Goal: Contribute content

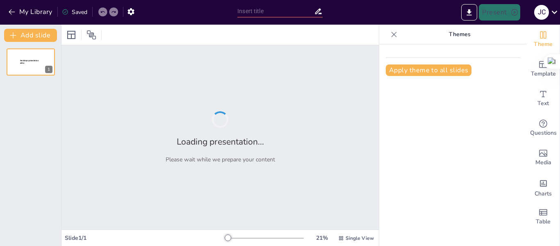
type input "Integración de Herramientas de Inteligencia Artificial en la Educación: Un Enfo…"
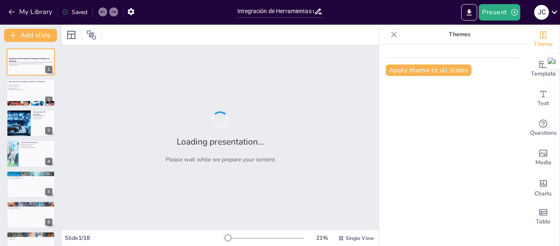
checkbox input "true"
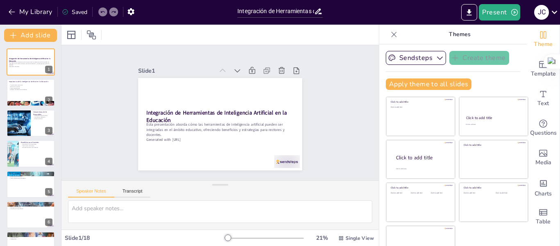
checkbox input "true"
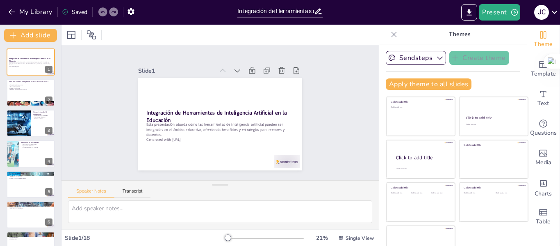
checkbox input "true"
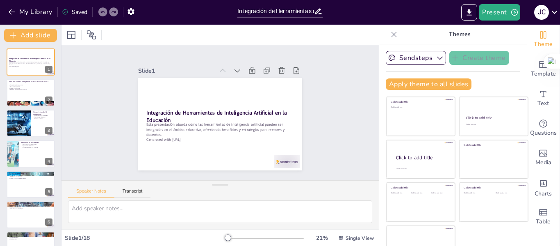
checkbox input "true"
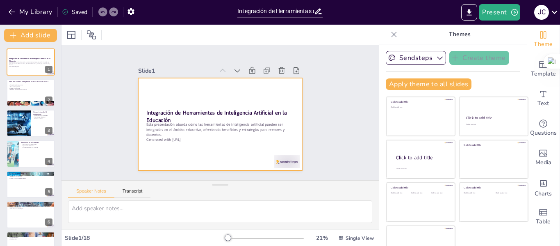
checkbox input "true"
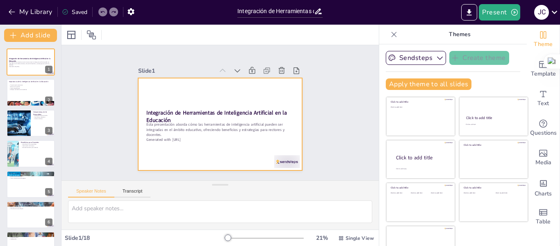
checkbox input "true"
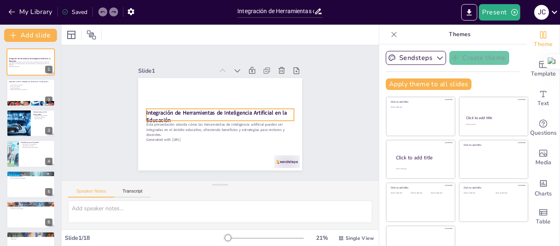
checkbox input "true"
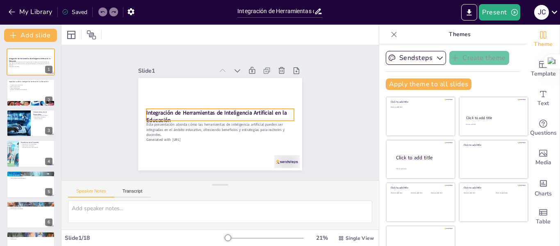
checkbox input "true"
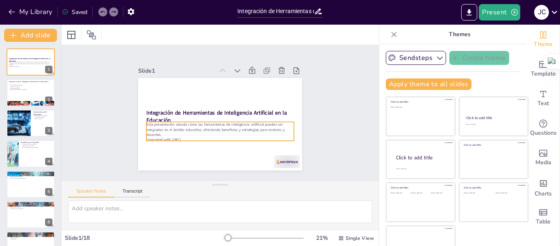
checkbox input "true"
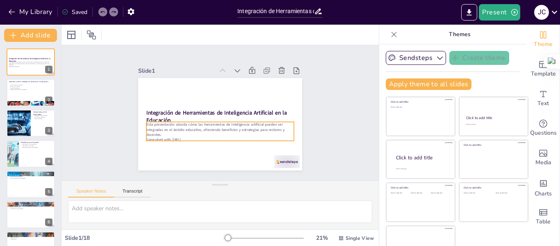
checkbox input "true"
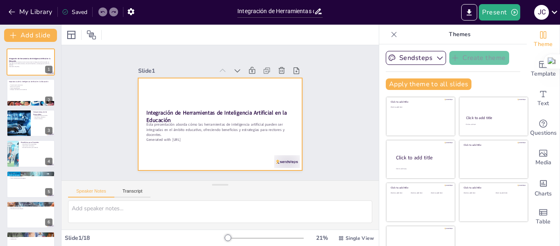
checkbox input "true"
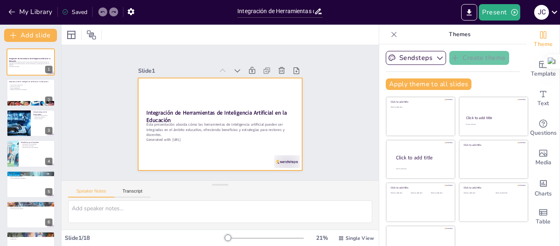
checkbox input "true"
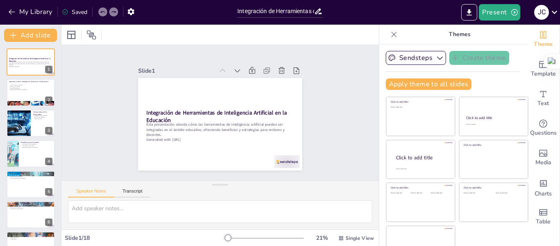
checkbox input "true"
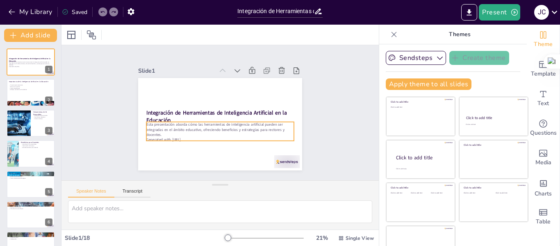
checkbox input "true"
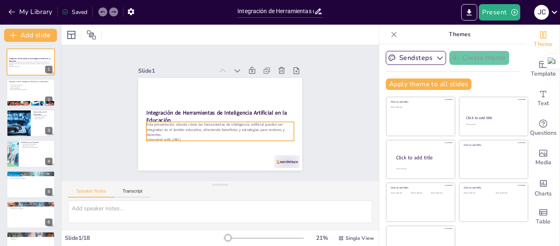
checkbox input "true"
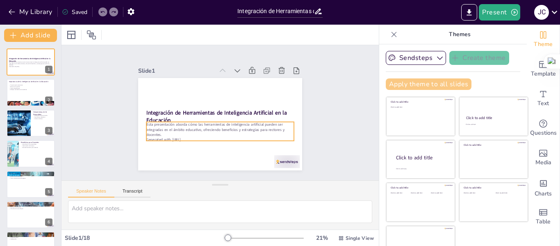
checkbox input "true"
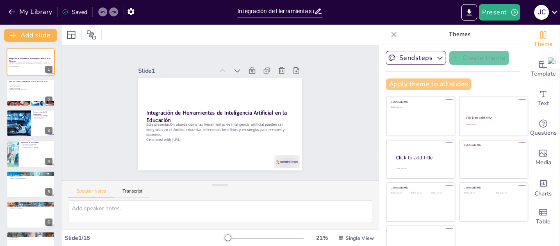
checkbox input "true"
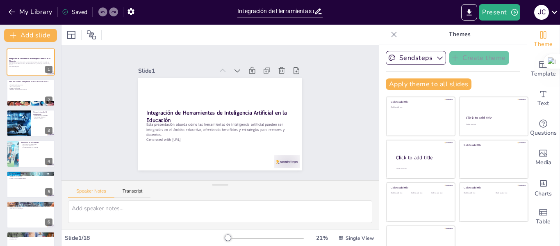
checkbox input "true"
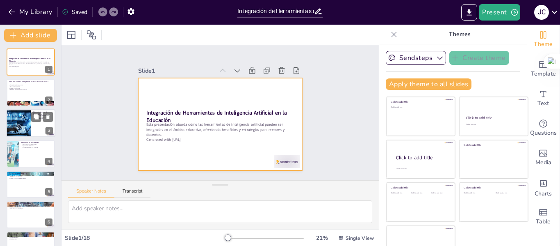
checkbox input "true"
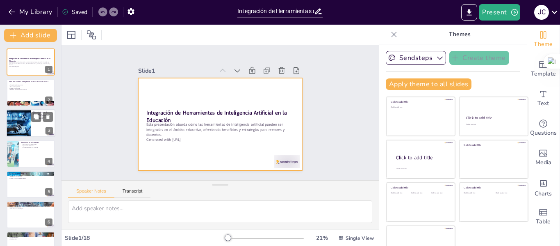
checkbox input "true"
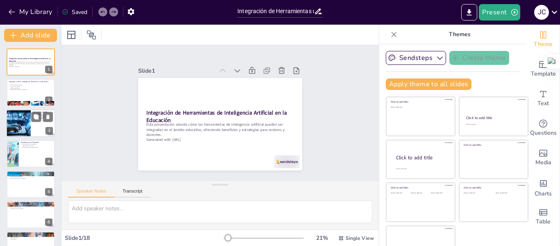
click at [27, 117] on div at bounding box center [18, 123] width 41 height 28
type textarea "La diversidad de herramientas de inteligencia artificial disponibles es impresi…"
checkbox input "true"
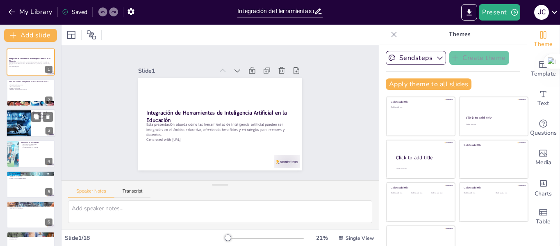
checkbox input "true"
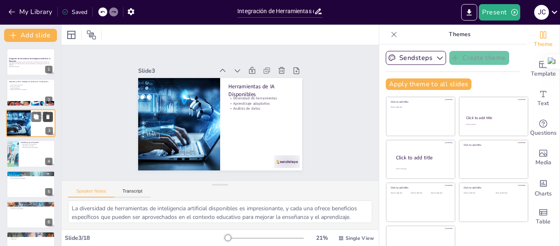
checkbox input "true"
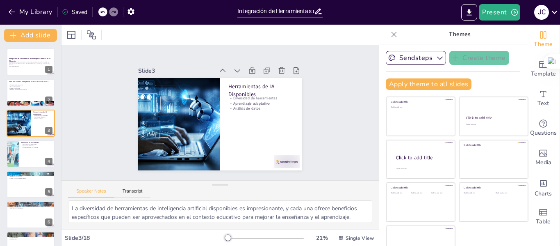
checkbox input "true"
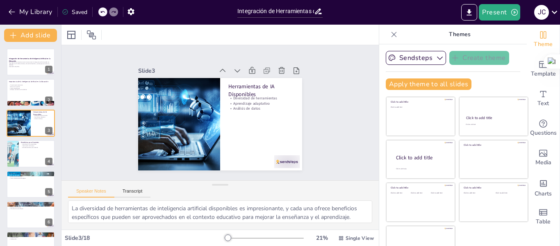
checkbox input "true"
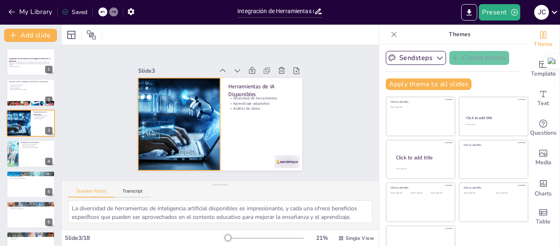
checkbox input "true"
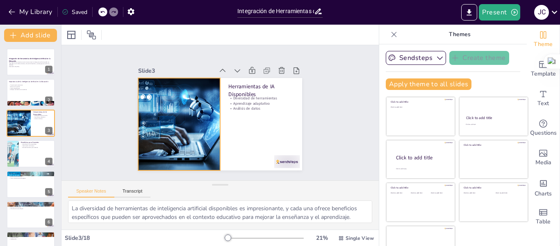
checkbox input "true"
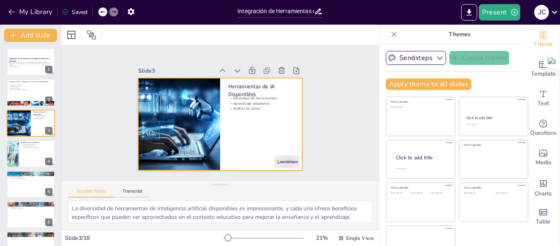
checkbox input "true"
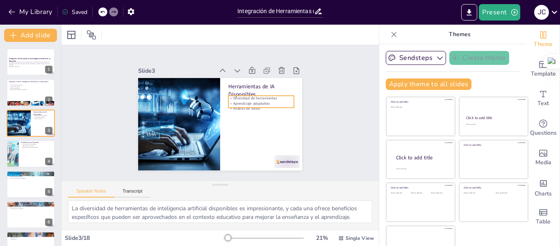
checkbox input "true"
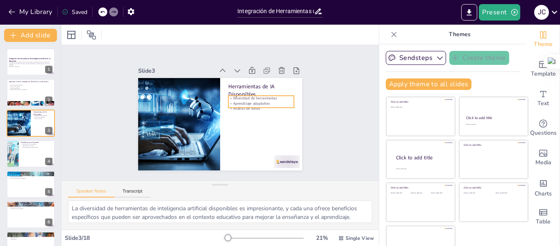
click at [221, 123] on p "Aprendizaje adaptativo" at bounding box center [193, 144] width 56 height 43
checkbox input "true"
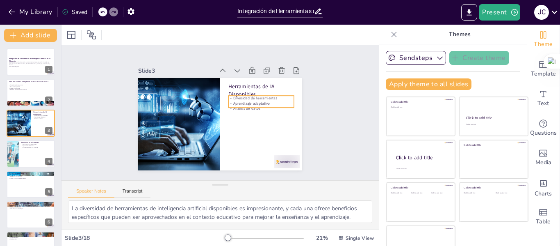
checkbox input "true"
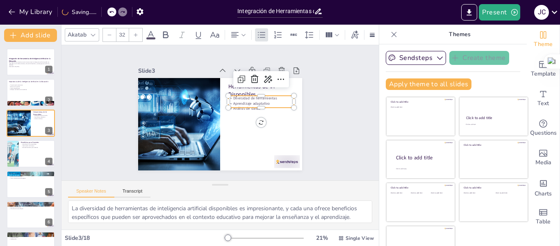
checkbox input "true"
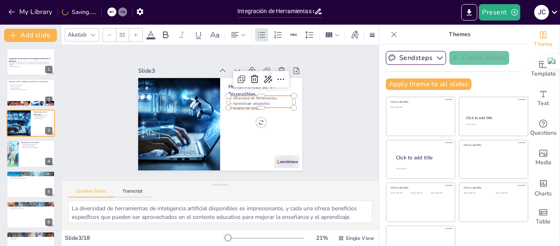
click at [242, 108] on div at bounding box center [262, 115] width 66 height 14
checkbox input "true"
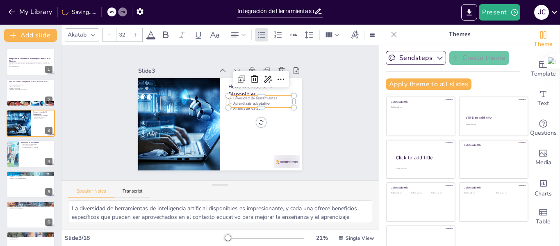
checkbox input "true"
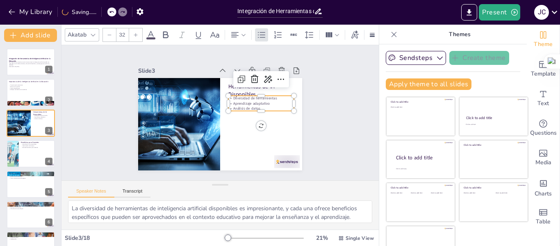
checkbox input "true"
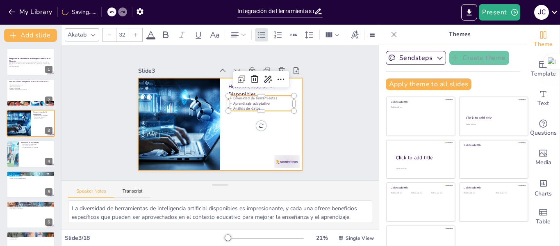
checkbox input "true"
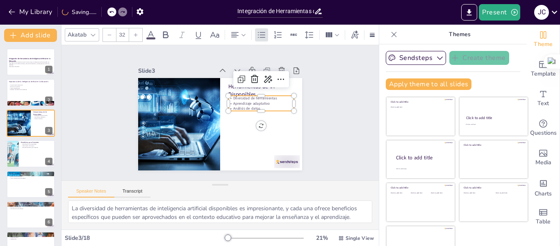
checkbox input "true"
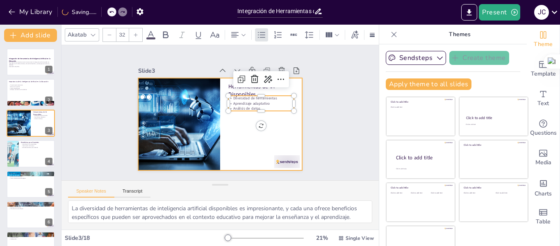
checkbox input "true"
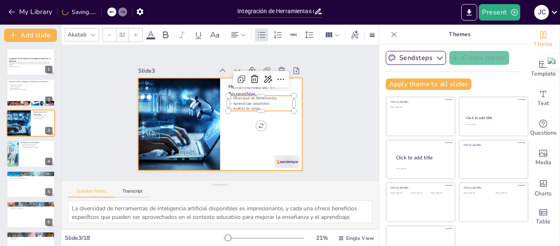
checkbox input "true"
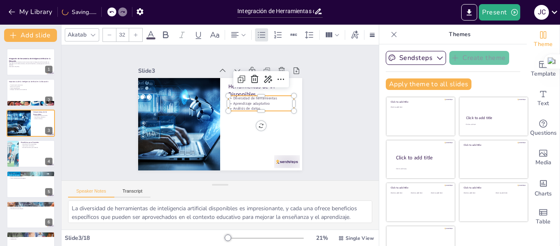
checkbox input "true"
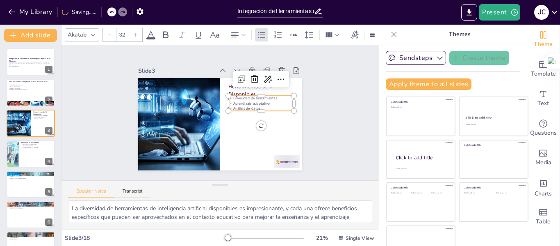
checkbox input "true"
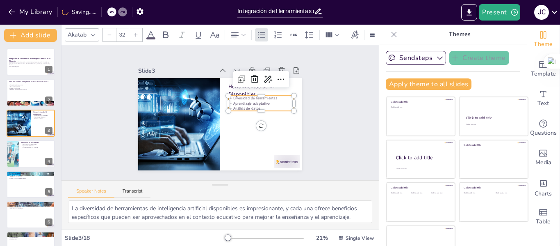
checkbox input "true"
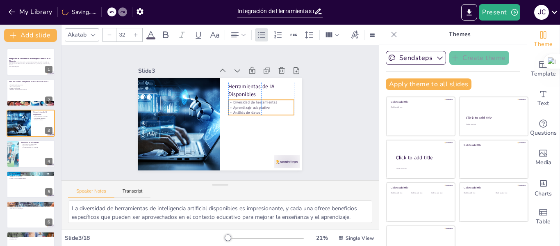
checkbox input "true"
drag, startPoint x: 266, startPoint y: 102, endPoint x: 266, endPoint y: 107, distance: 5.3
click at [266, 108] on p "Aprendizaje adaptativo" at bounding box center [261, 117] width 65 height 18
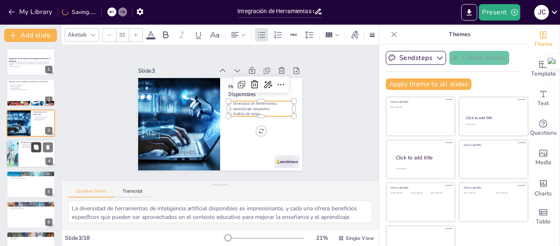
click at [34, 147] on icon at bounding box center [36, 146] width 5 height 5
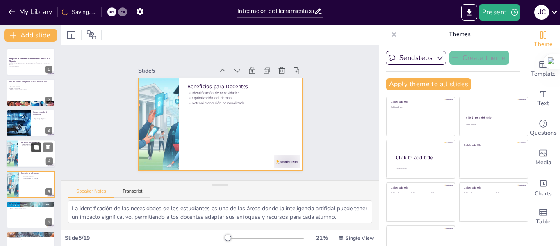
scroll to position [40, 0]
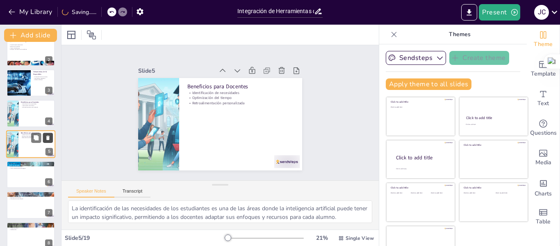
click at [52, 137] on button at bounding box center [48, 138] width 10 height 10
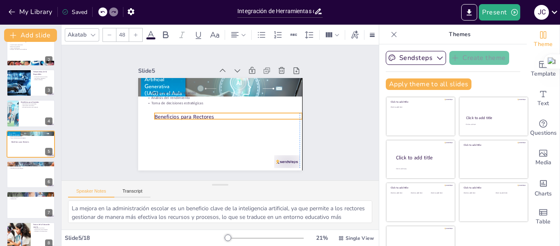
drag, startPoint x: 160, startPoint y: 83, endPoint x: 167, endPoint y: 113, distance: 31.3
click at [167, 113] on p "Beneficios para Rectores" at bounding box center [227, 119] width 143 height 53
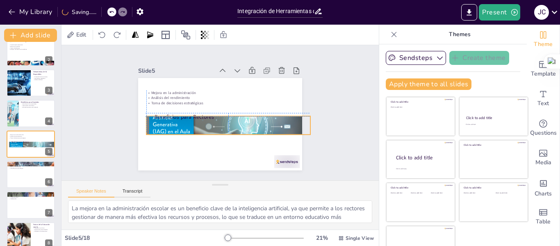
drag, startPoint x: 141, startPoint y: 80, endPoint x: 175, endPoint y: 93, distance: 36.1
click at [149, 87] on div "Beneficios para Rectores Mejora en la administración Análisis del rendimiento T…" at bounding box center [223, 77] width 163 height 17
